Goal: Task Accomplishment & Management: Manage account settings

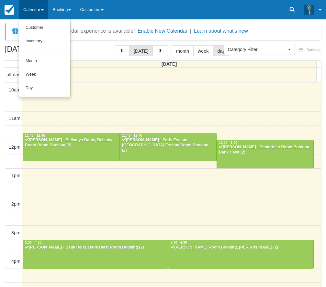
select select
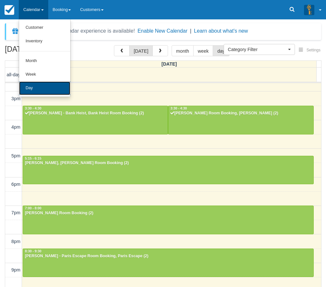
click at [61, 93] on link "Day" at bounding box center [44, 89] width 51 height 14
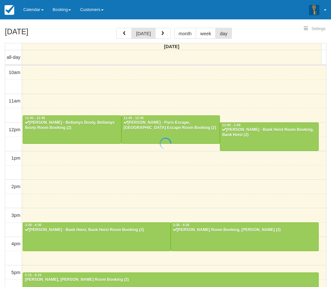
select select
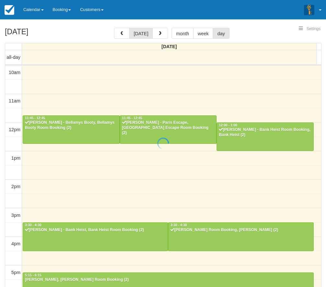
scroll to position [134, 0]
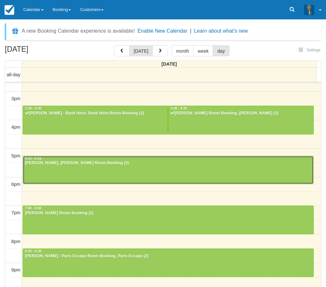
click at [189, 159] on div "5:15 - 6:15" at bounding box center [168, 159] width 287 height 5
select select
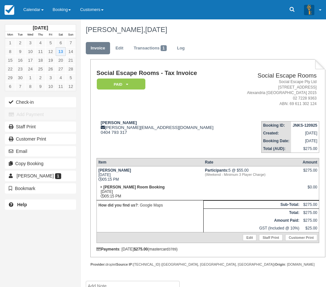
scroll to position [11, 0]
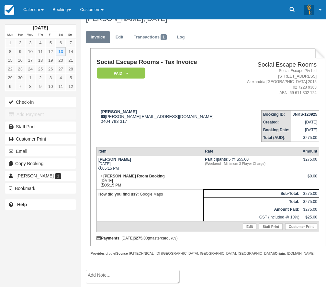
click at [189, 159] on td "[PERSON_NAME] [DATE] 05:15 PM" at bounding box center [149, 163] width 107 height 17
click at [62, 101] on button "Check-in" at bounding box center [40, 102] width 71 height 10
click at [164, 133] on td "Adam Cieply [EMAIL_ADDRESS][DOMAIN_NAME] 0404 793 317" at bounding box center [164, 123] width 136 height 37
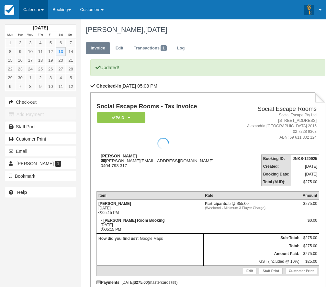
click at [35, 10] on link "Calendar" at bounding box center [33, 9] width 29 height 19
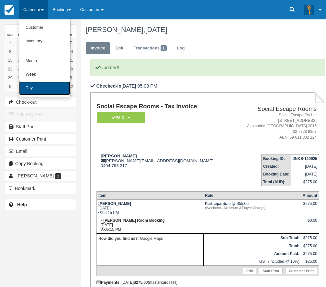
click at [41, 90] on link "Day" at bounding box center [44, 89] width 51 height 14
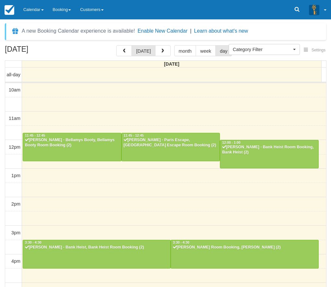
select select
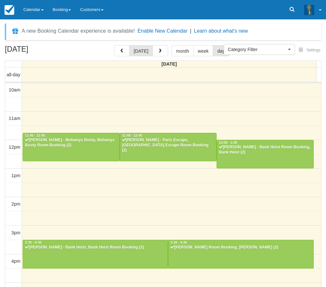
scroll to position [134, 0]
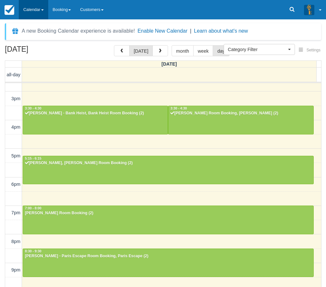
click at [38, 15] on link "Calendar" at bounding box center [33, 9] width 29 height 19
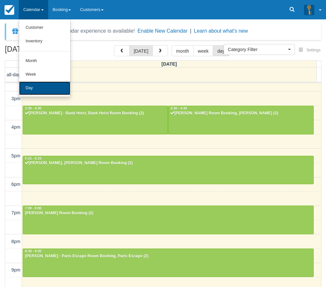
click at [50, 89] on link "Day" at bounding box center [44, 89] width 51 height 14
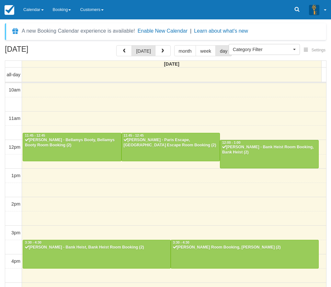
select select
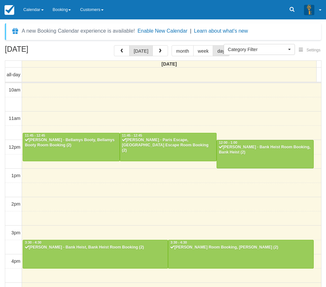
scroll to position [134, 0]
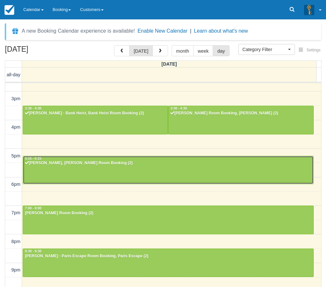
click at [153, 166] on div "Adam Cieply - Ransom, Ransom Room Booking (2)" at bounding box center [168, 163] width 287 height 5
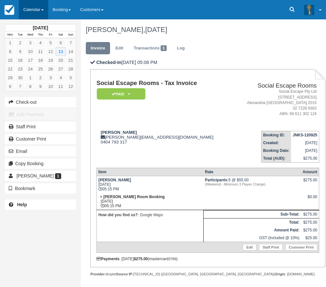
click at [45, 7] on link "Calendar" at bounding box center [33, 9] width 29 height 19
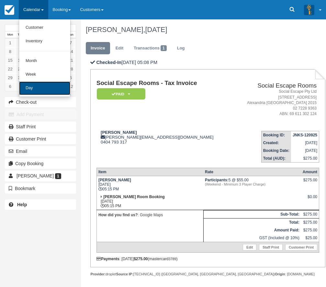
click at [52, 84] on link "Day" at bounding box center [44, 89] width 51 height 14
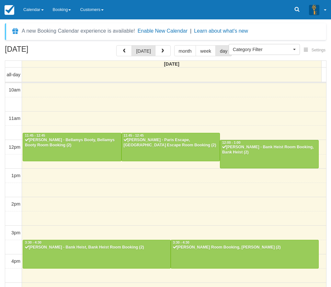
select select
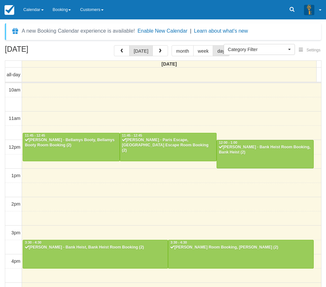
scroll to position [134, 0]
